Goal: Navigation & Orientation: Find specific page/section

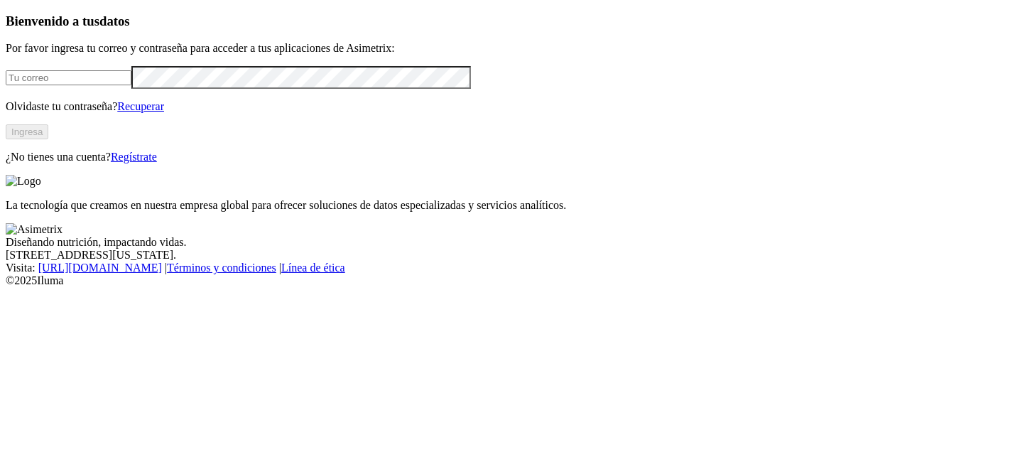
type input "[PERSON_NAME][EMAIL_ADDRESS][PERSON_NAME][DOMAIN_NAME]"
click at [48, 139] on button "Ingresa" at bounding box center [27, 131] width 43 height 15
